Goal: Navigation & Orientation: Find specific page/section

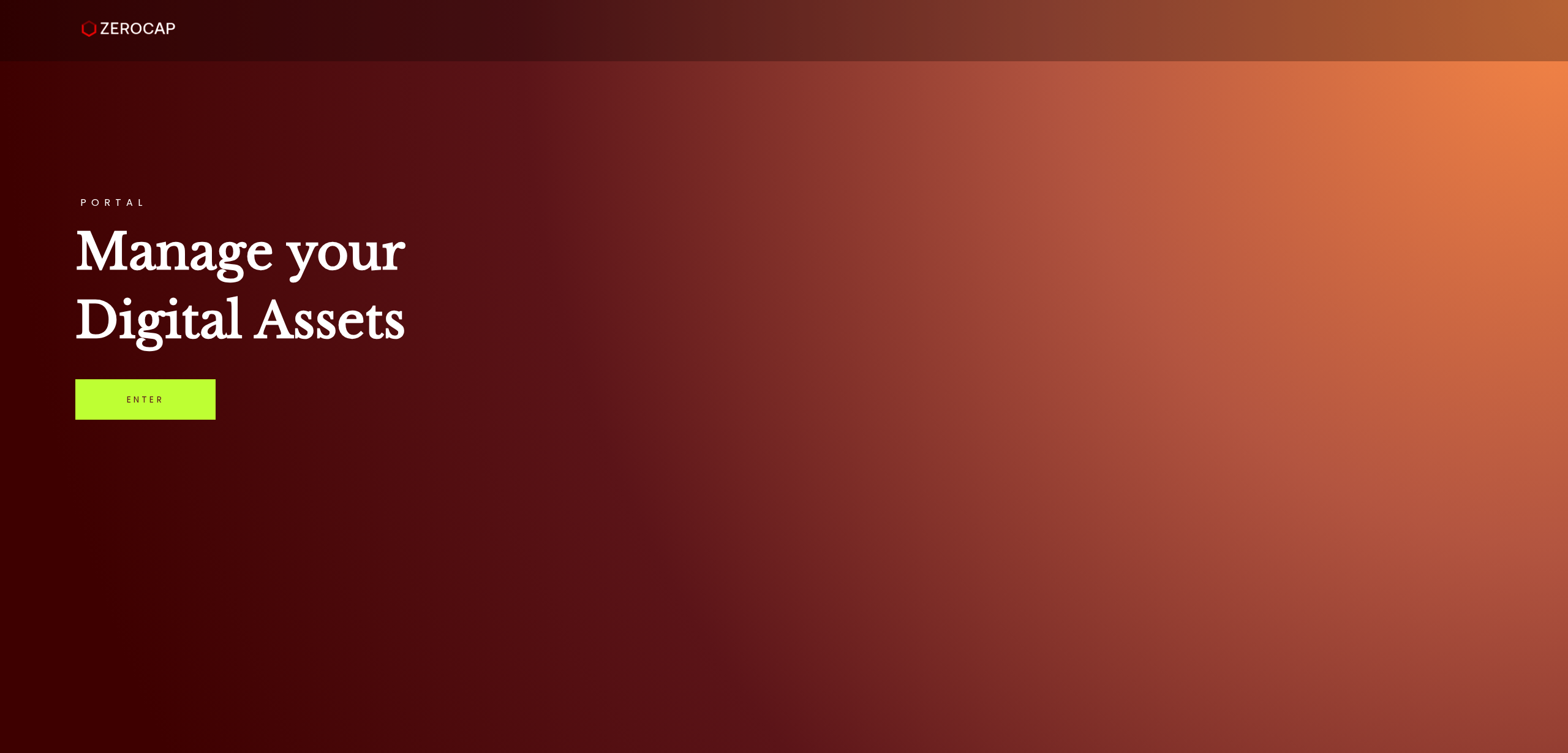
click at [178, 407] on link "Enter" at bounding box center [145, 400] width 140 height 41
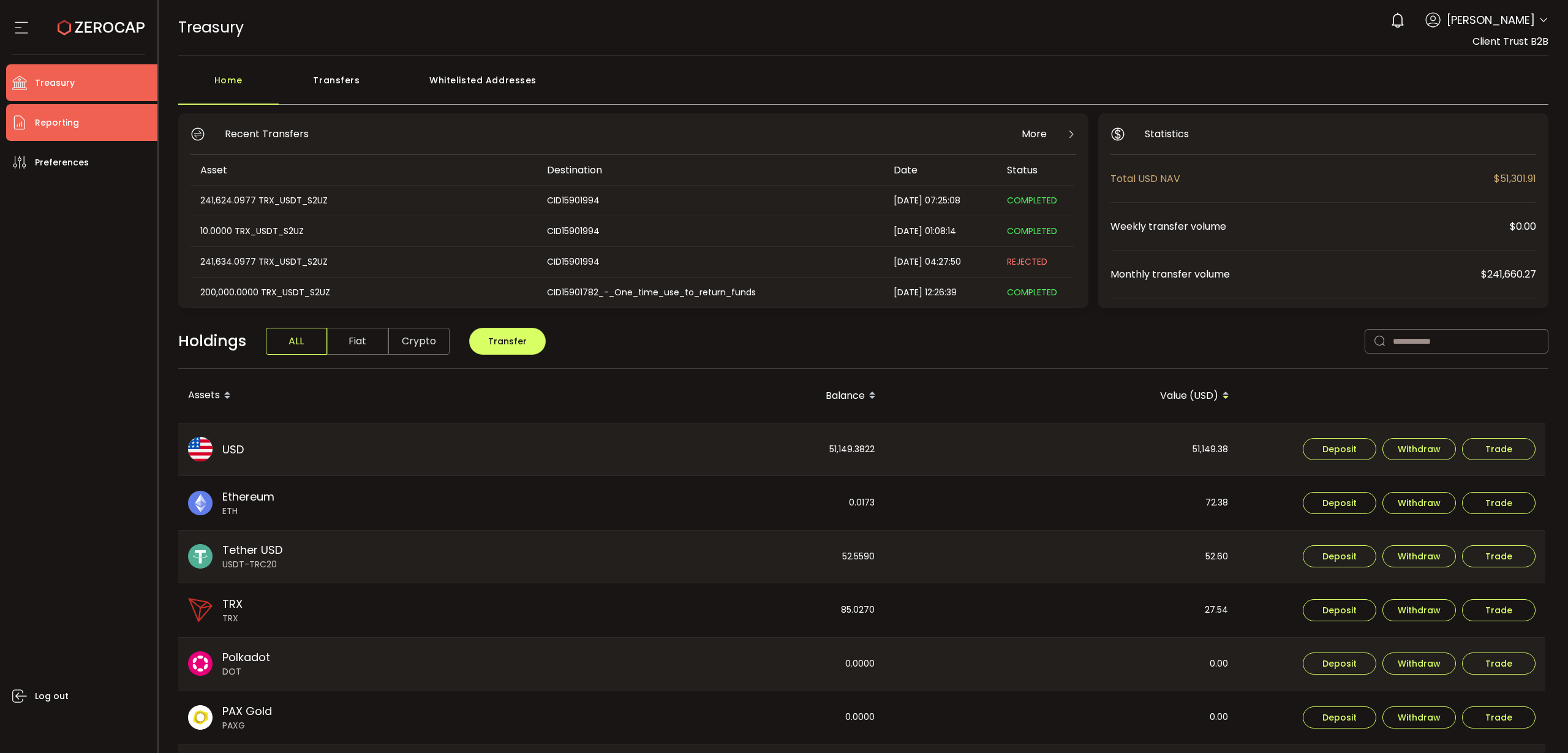
click at [53, 125] on span "Reporting" at bounding box center [57, 123] width 44 height 18
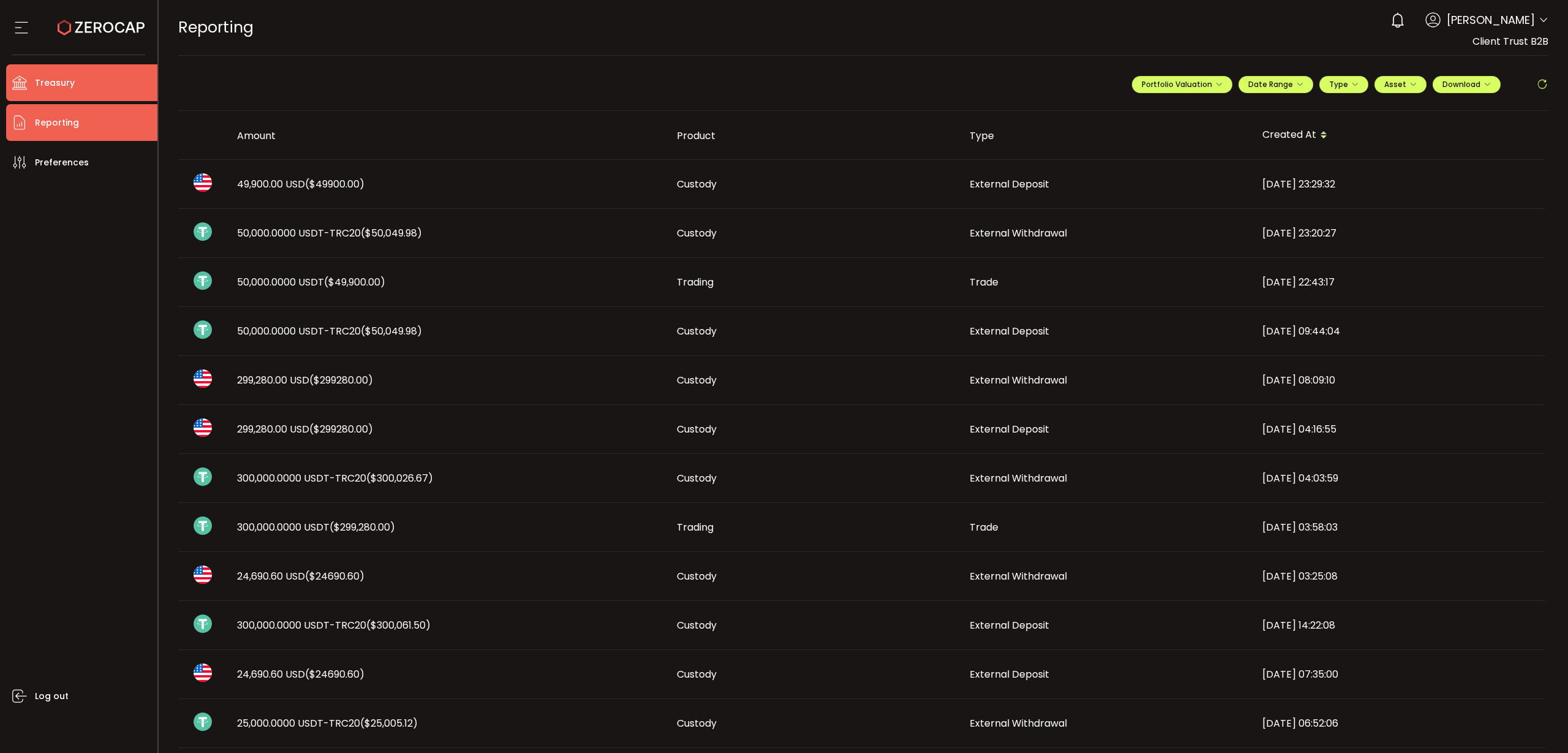
click at [52, 85] on span "Treasury" at bounding box center [55, 83] width 40 height 18
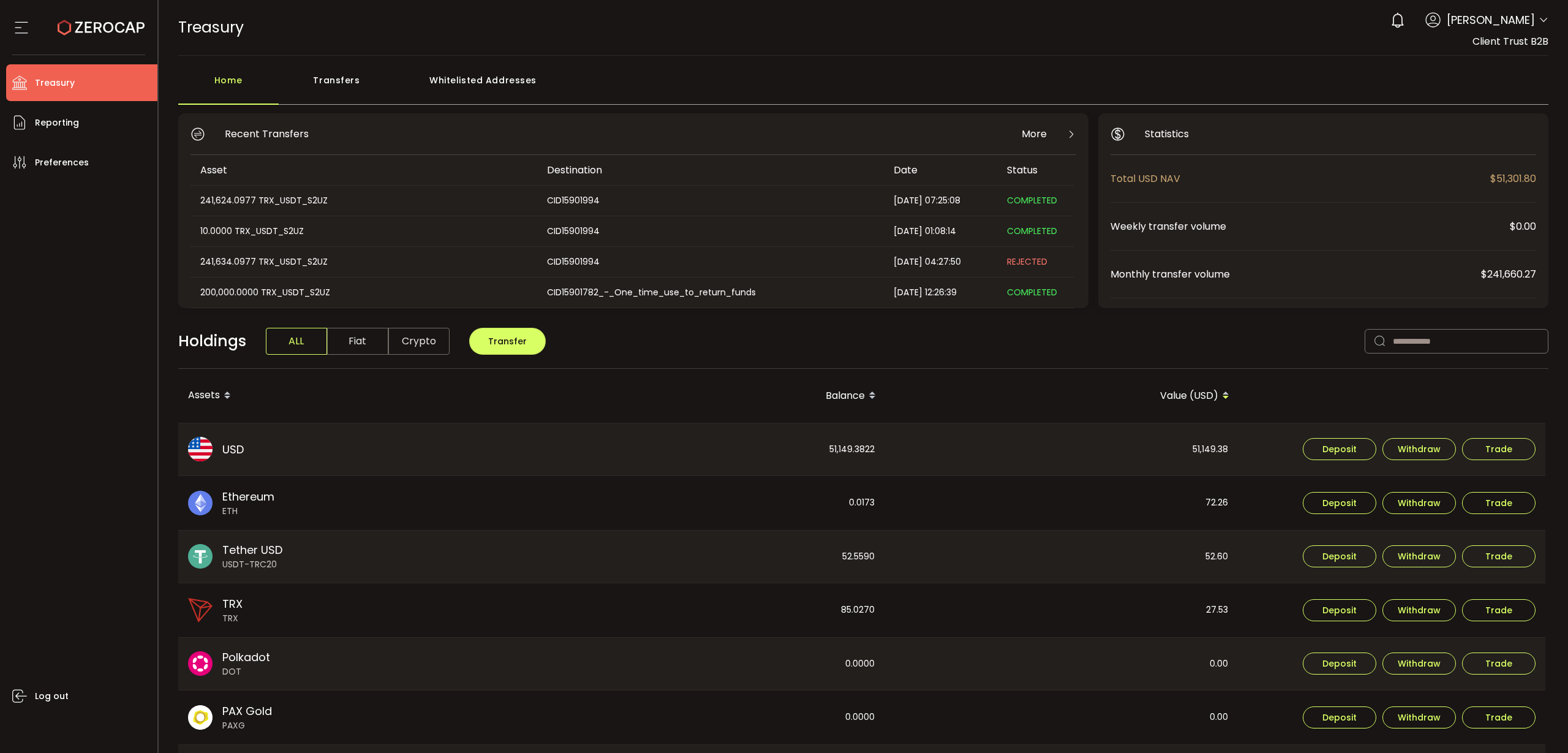
click at [471, 69] on div "Whitelisted Addresses" at bounding box center [483, 86] width 176 height 37
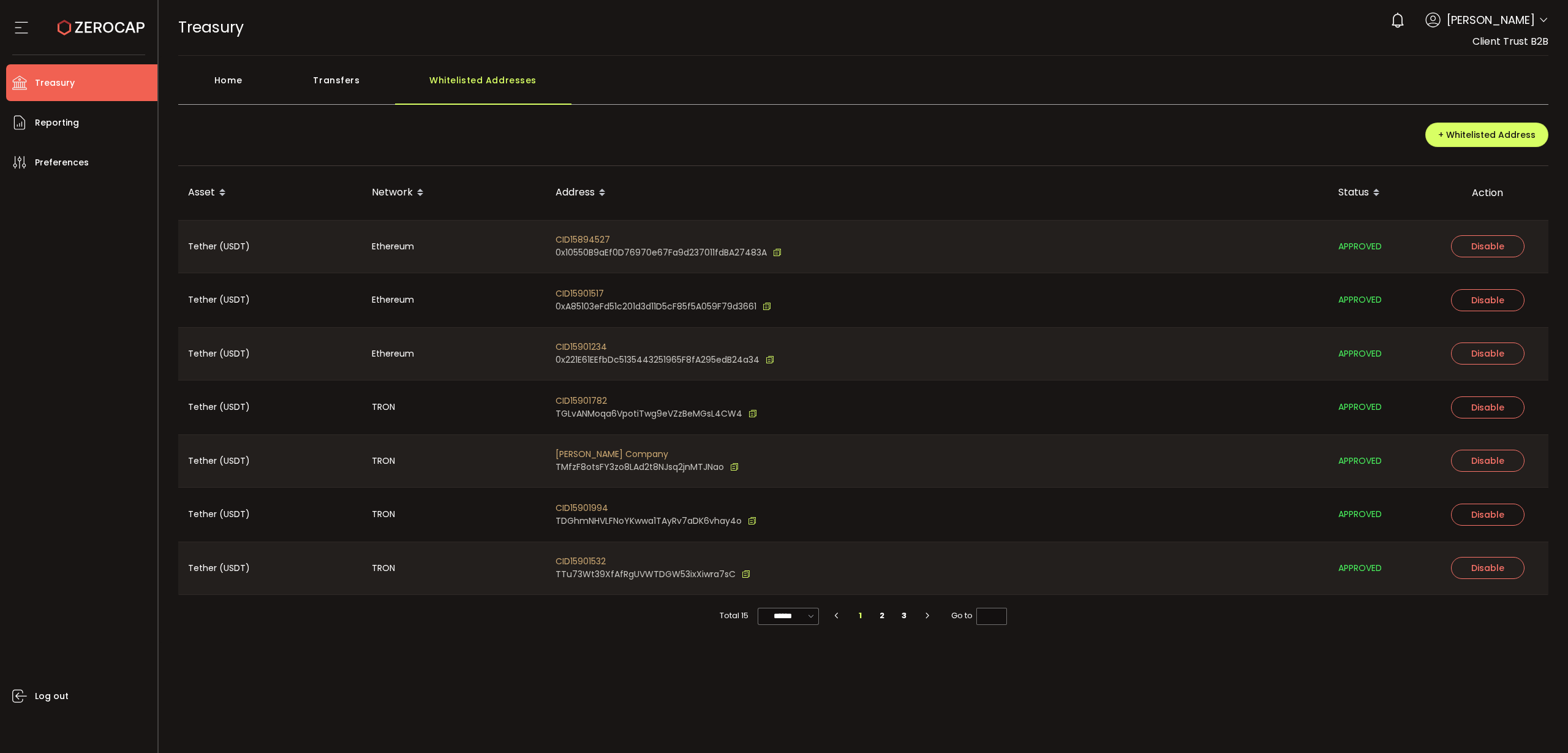
click at [597, 190] on span at bounding box center [602, 193] width 15 height 21
click at [808, 615] on icon at bounding box center [811, 616] width 12 height 14
click at [789, 705] on span "100/page" at bounding box center [790, 709] width 40 height 12
type input "********"
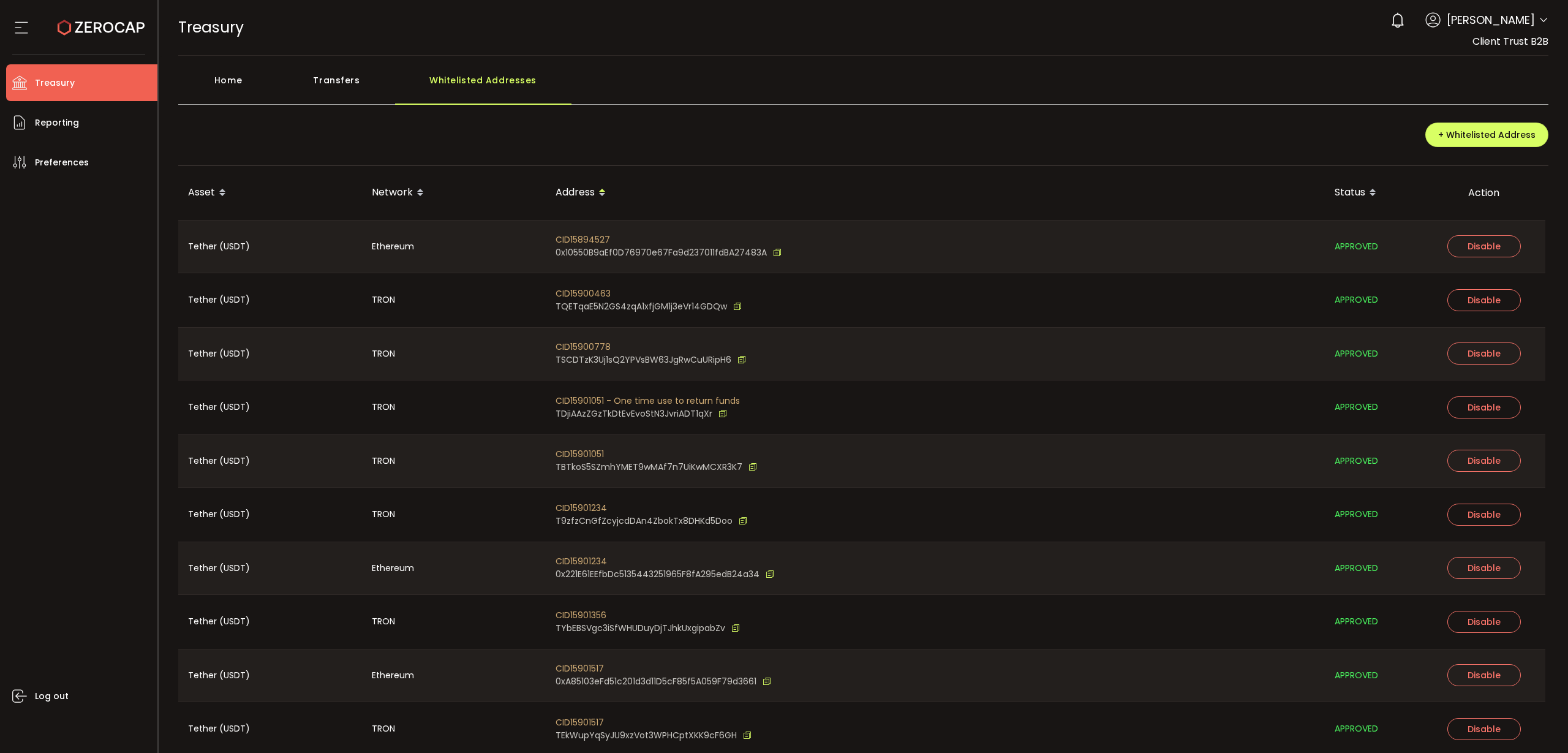
click at [213, 81] on div "Home" at bounding box center [228, 86] width 101 height 37
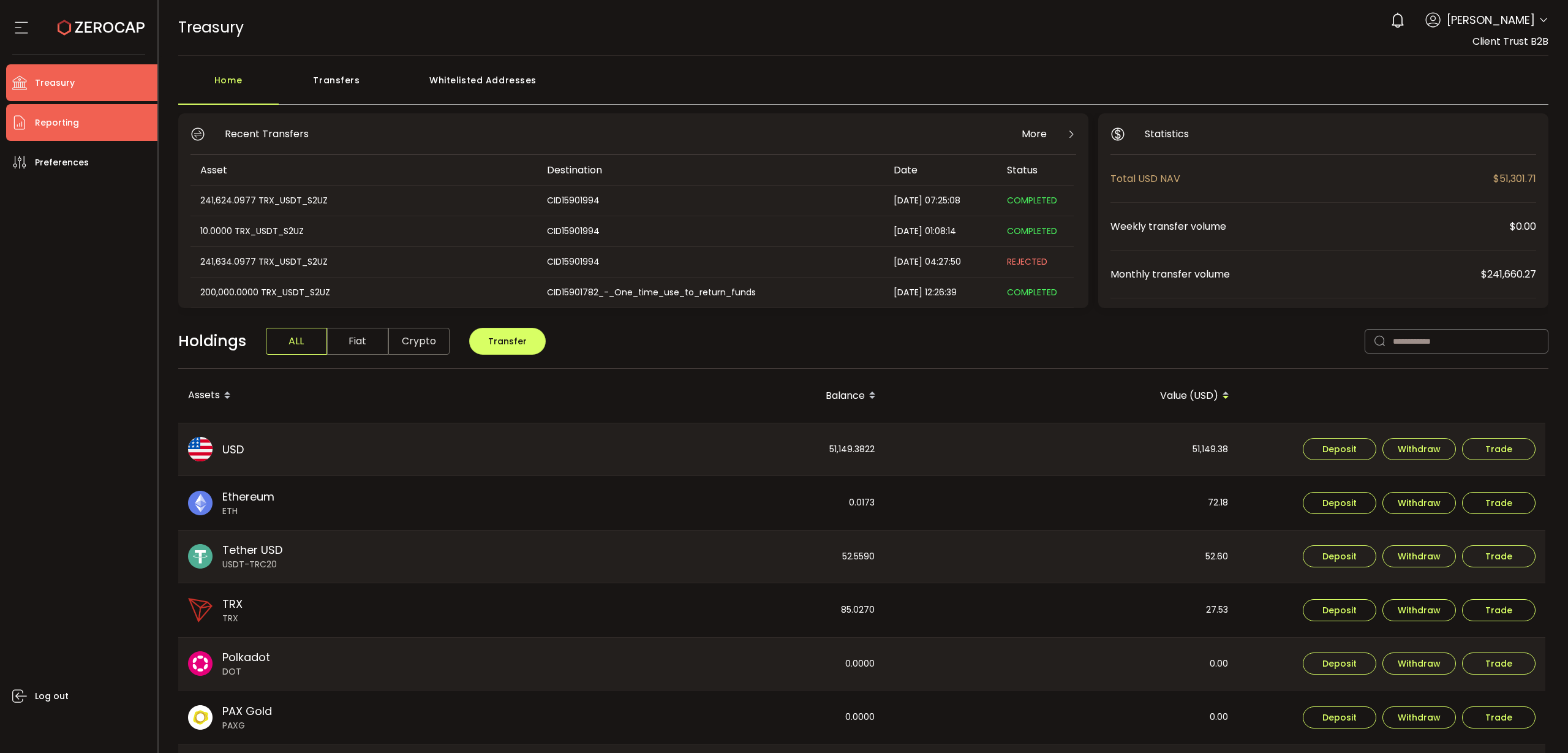
click at [83, 123] on li "Reporting" at bounding box center [81, 123] width 151 height 37
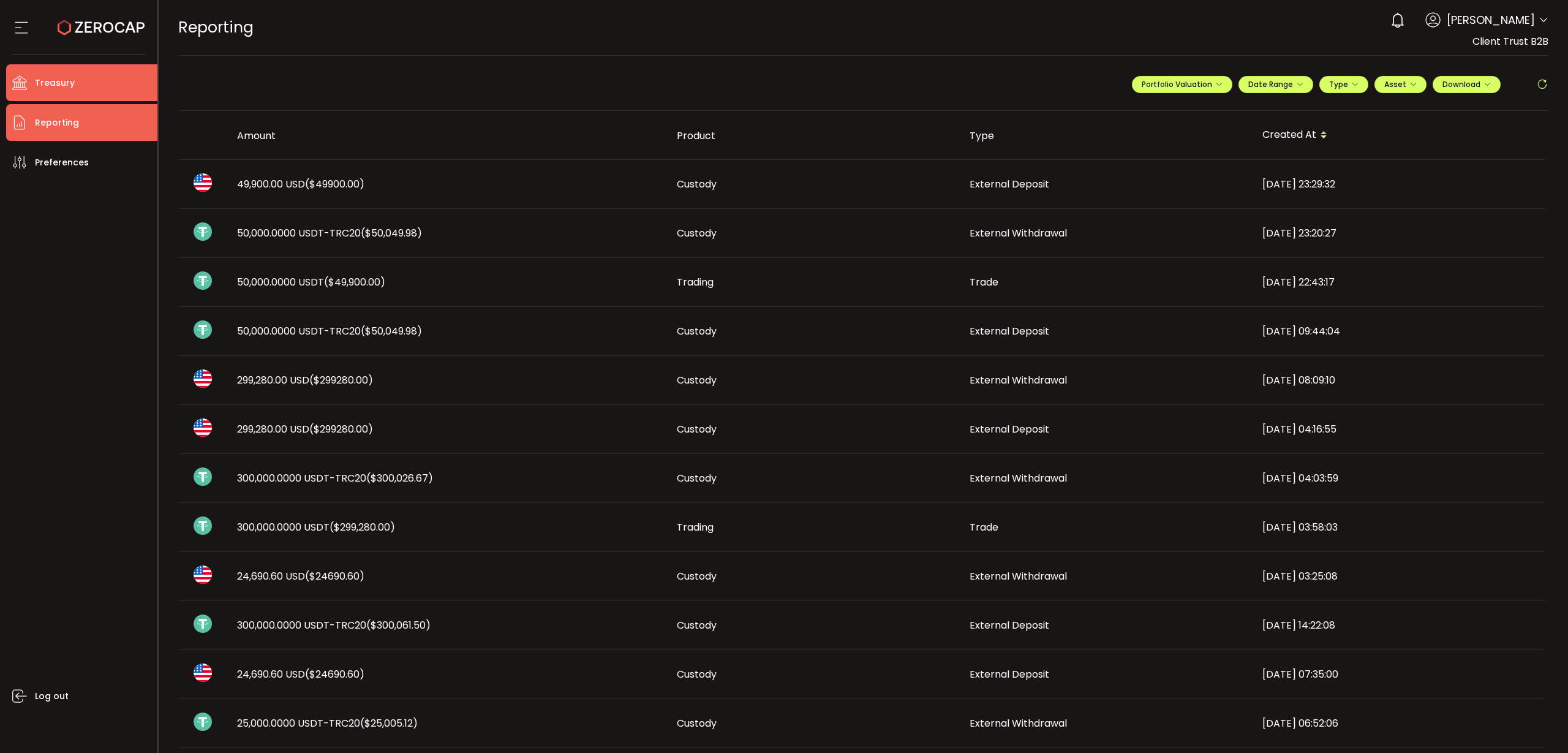
click at [72, 88] on span "Treasury" at bounding box center [55, 83] width 40 height 18
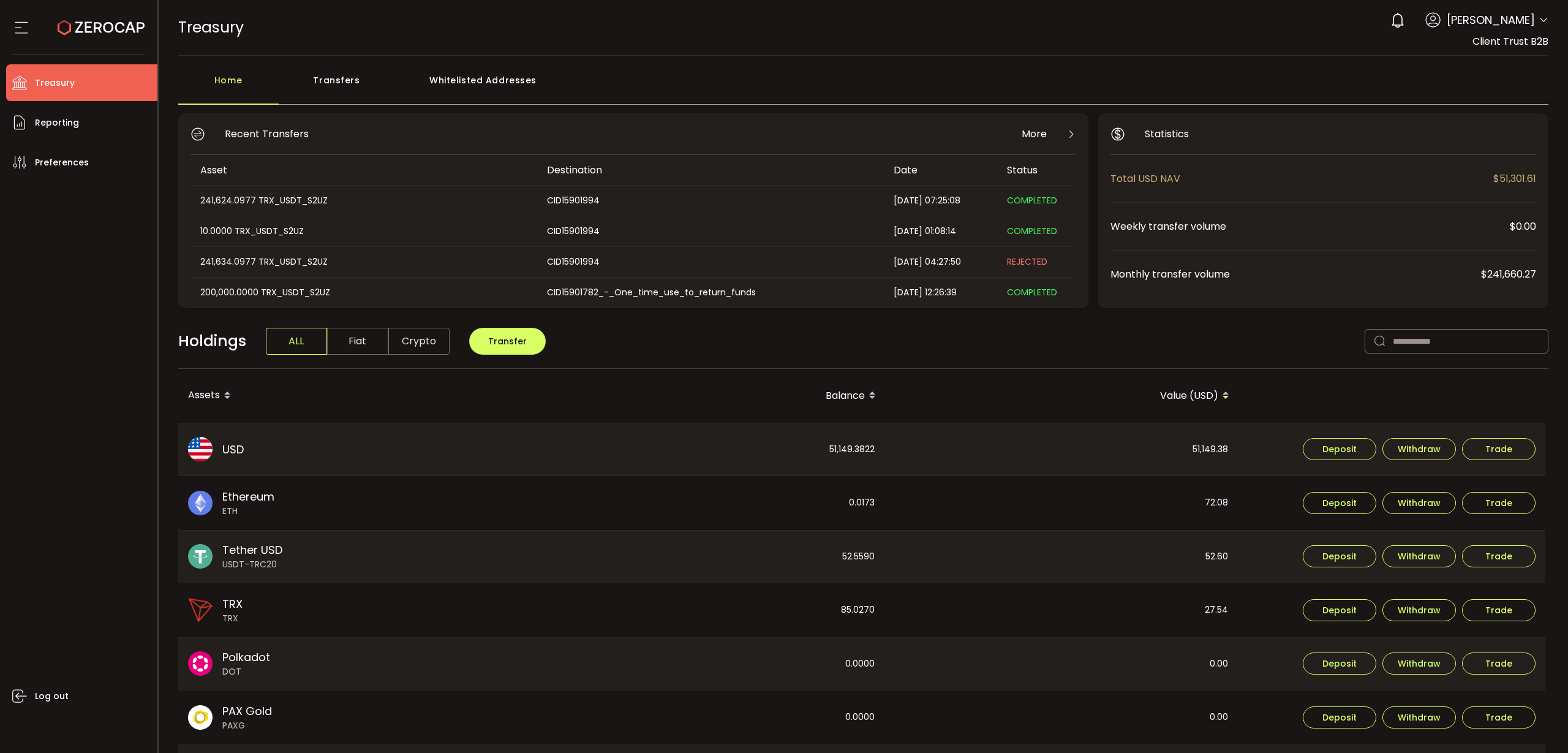
click at [463, 86] on div "Whitelisted Addresses" at bounding box center [483, 86] width 176 height 37
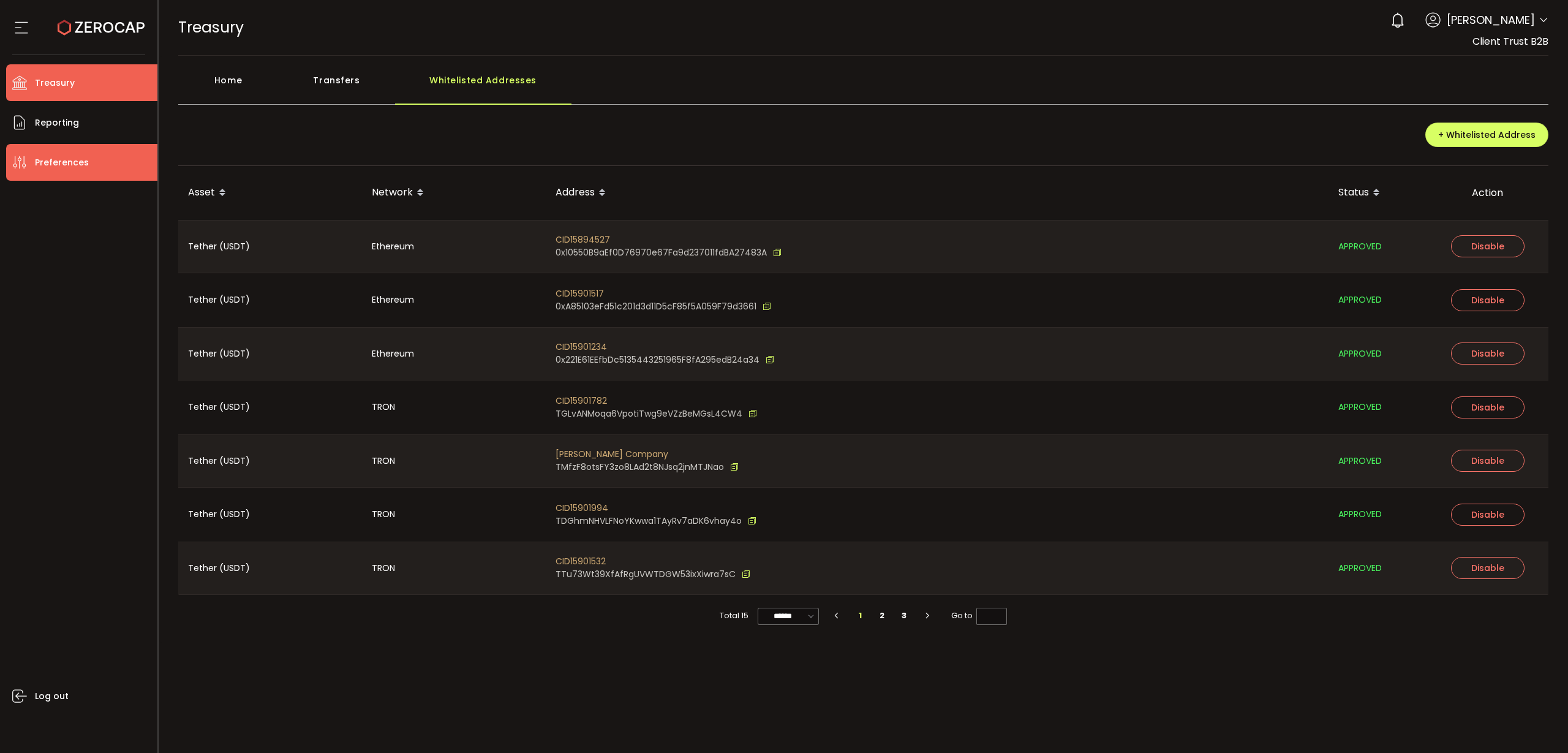
click at [44, 160] on span "Preferences" at bounding box center [62, 162] width 54 height 18
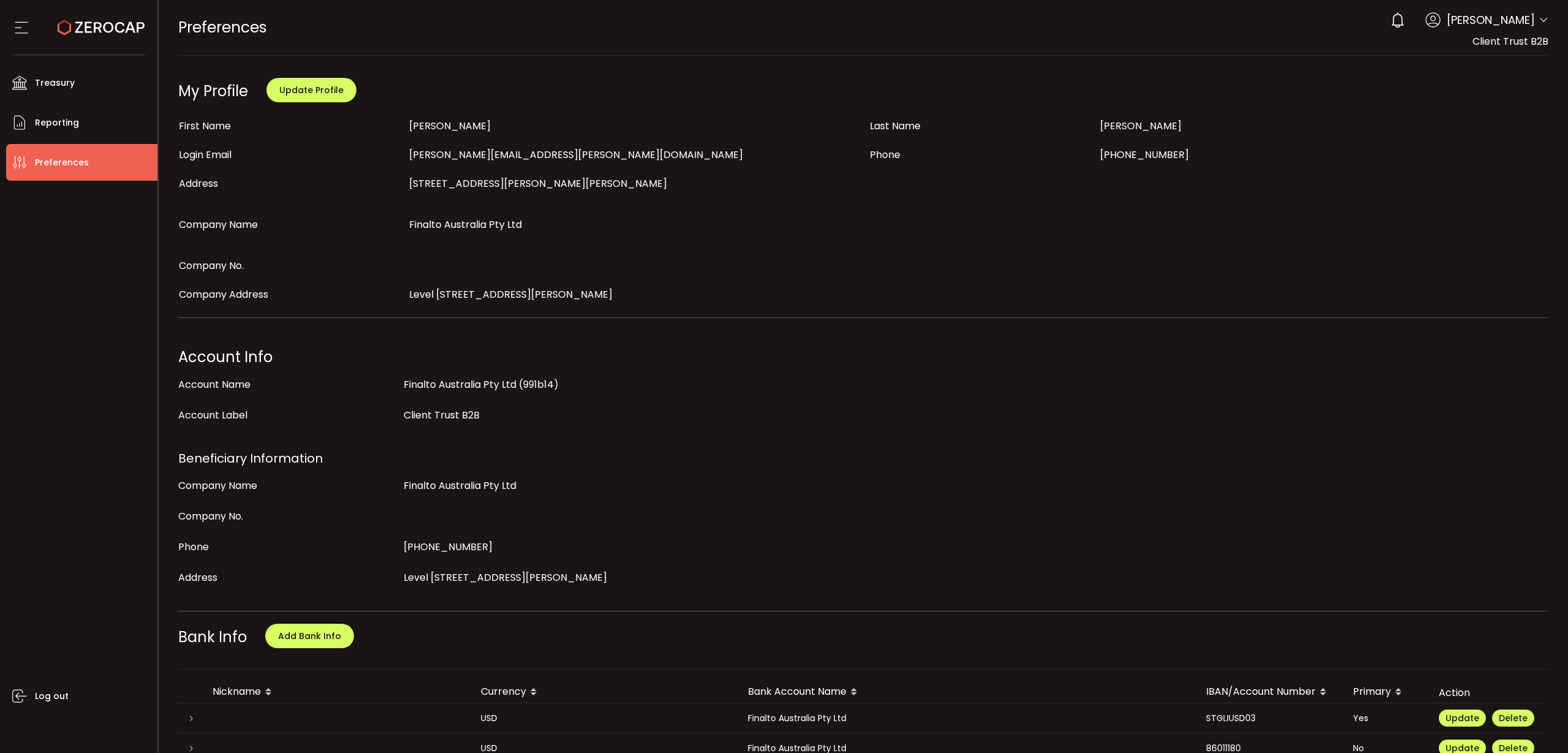
click at [1472, 27] on span "Christopher Cotterell" at bounding box center [1490, 20] width 88 height 17
click at [27, 31] on icon at bounding box center [22, 28] width 19 height 19
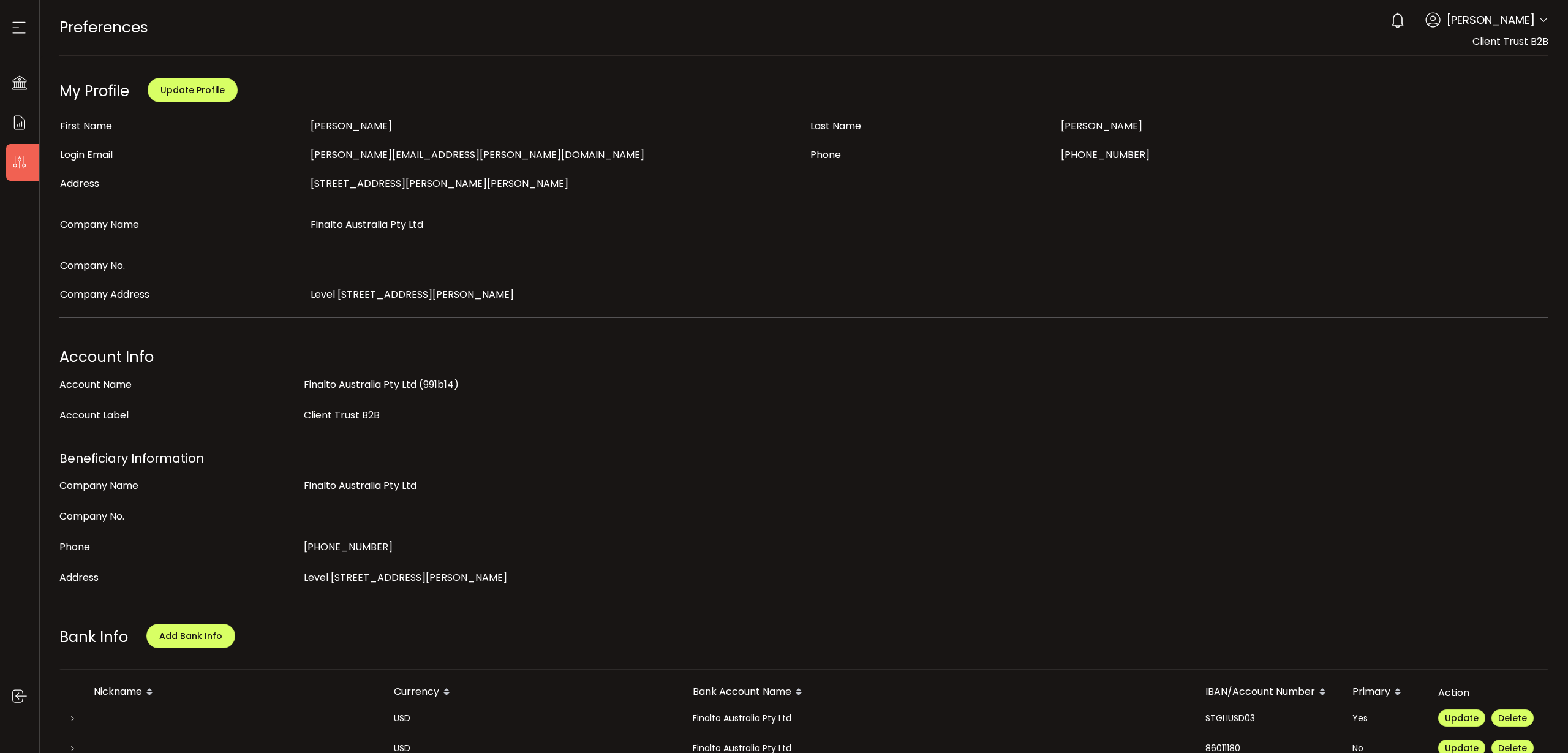
click at [27, 31] on icon at bounding box center [19, 28] width 19 height 19
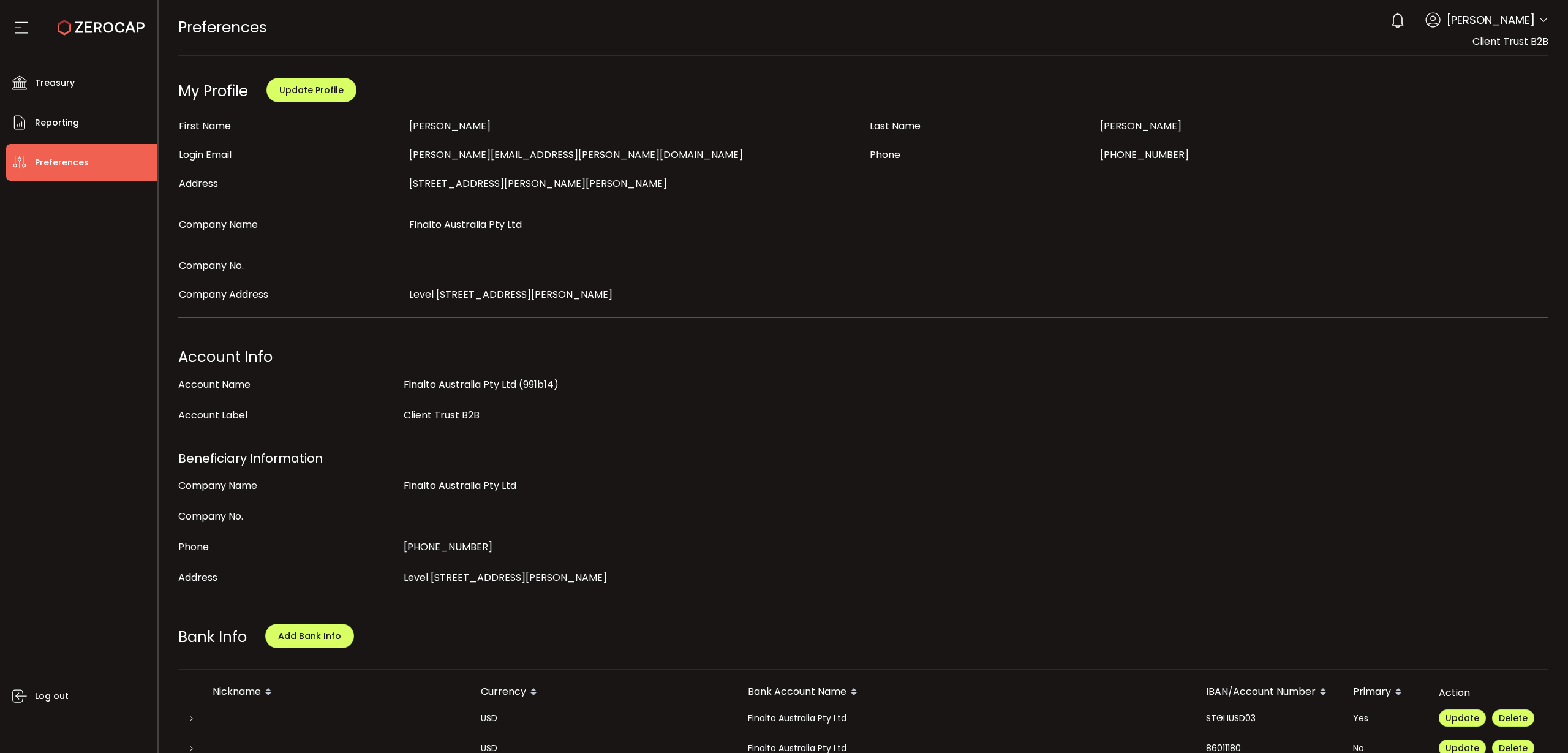
click at [1543, 21] on icon at bounding box center [1543, 20] width 10 height 10
click at [1149, 292] on div "Level 15, Grosvenor Place, 225 George St, Sydney, NSW, 2000" at bounding box center [863, 294] width 922 height 17
click at [1540, 23] on icon at bounding box center [1543, 20] width 10 height 10
click at [1540, 22] on icon at bounding box center [1543, 20] width 10 height 10
click at [1540, 21] on icon at bounding box center [1543, 20] width 10 height 10
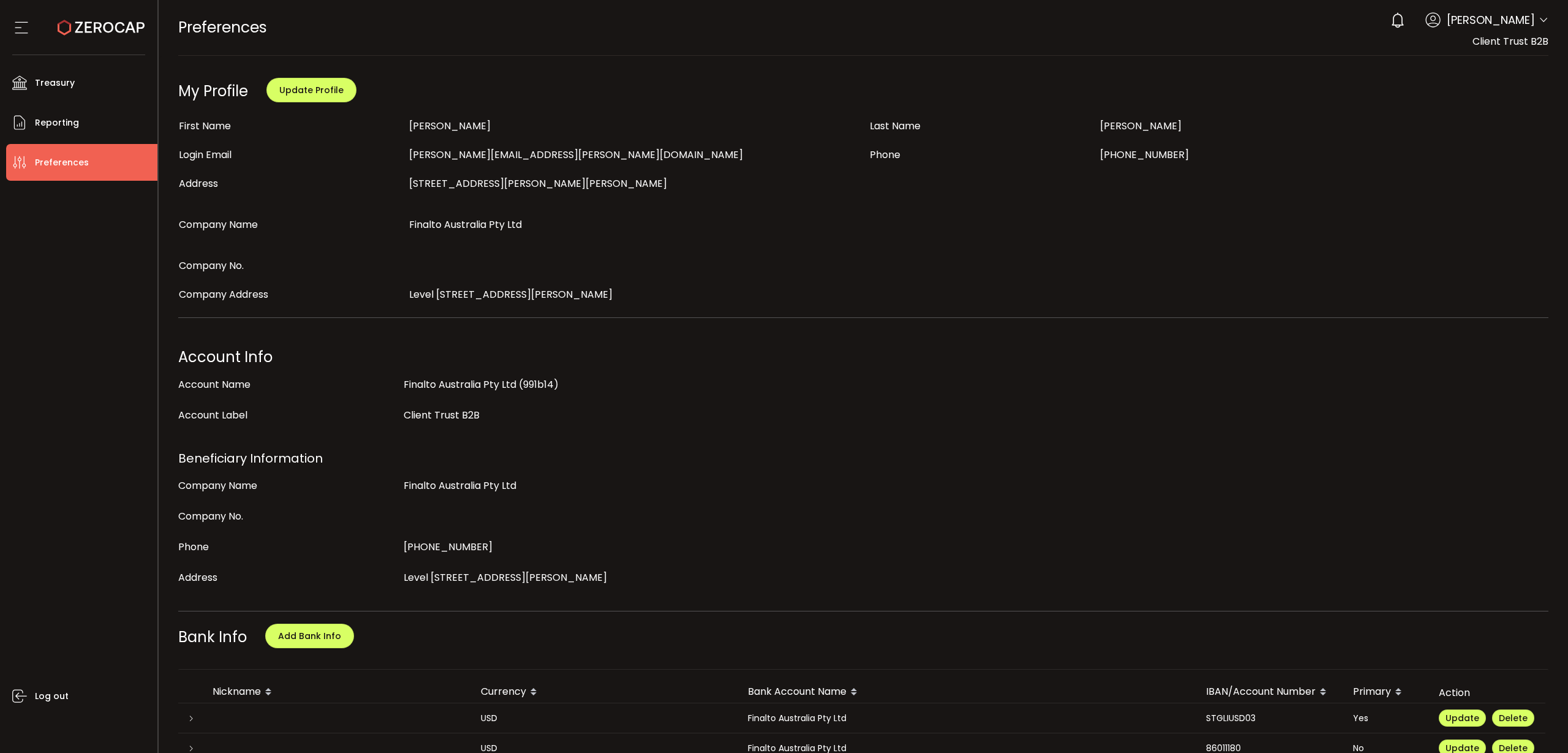
click at [1539, 17] on icon at bounding box center [1543, 20] width 10 height 10
